Goal: Find specific page/section: Find specific page/section

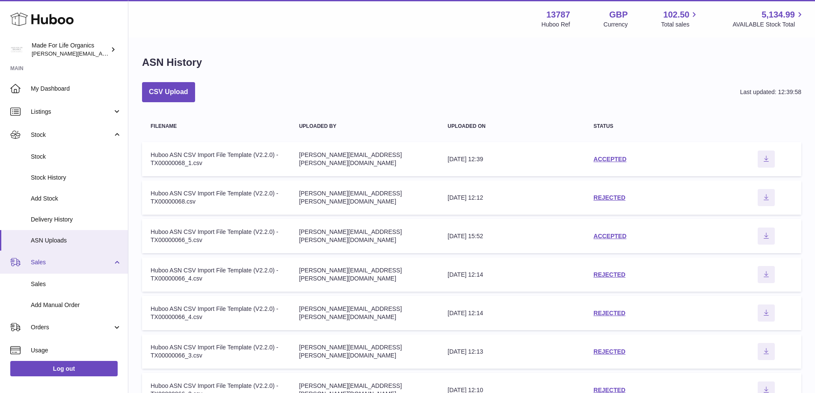
click at [40, 261] on span "Sales" at bounding box center [72, 262] width 82 height 8
click at [33, 256] on link "Sales" at bounding box center [64, 262] width 128 height 23
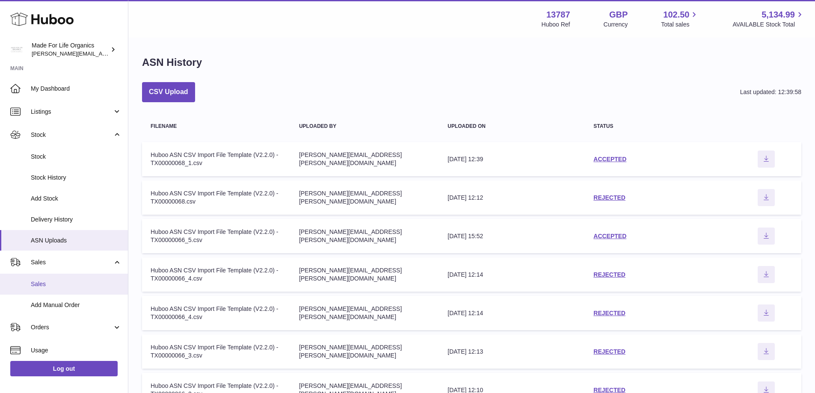
click at [47, 287] on span "Sales" at bounding box center [76, 284] width 91 height 8
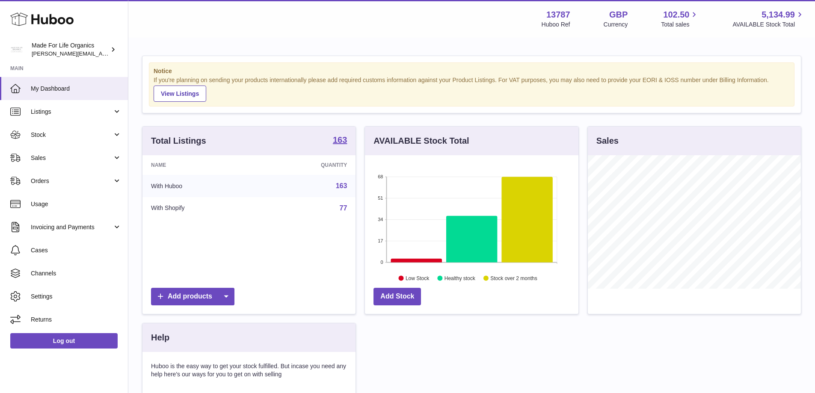
scroll to position [133, 214]
click at [42, 158] on span "Sales" at bounding box center [72, 158] width 82 height 8
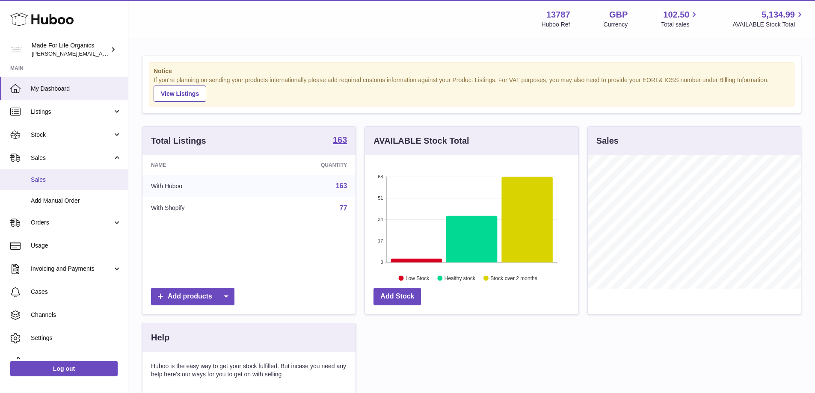
click at [39, 177] on span "Sales" at bounding box center [76, 180] width 91 height 8
